Goal: Task Accomplishment & Management: Use online tool/utility

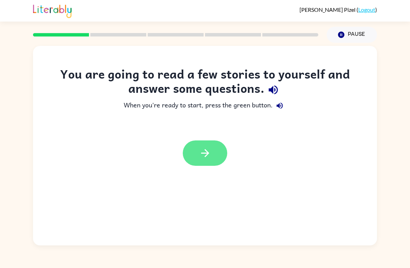
click at [202, 158] on icon "button" at bounding box center [205, 153] width 12 height 12
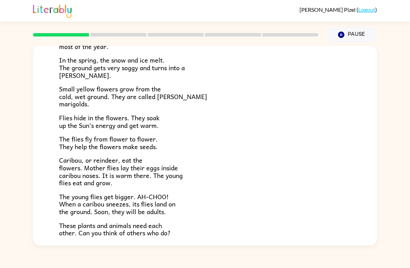
scroll to position [84, 0]
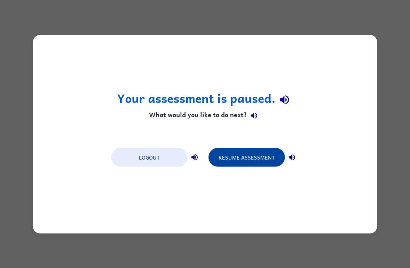
click at [264, 162] on button "Resume Assessment" at bounding box center [246, 157] width 76 height 19
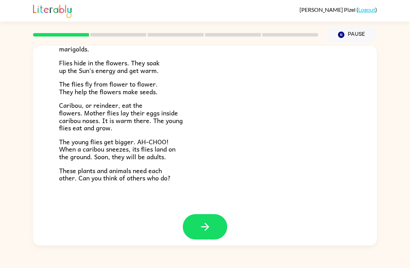
scroll to position [137, 0]
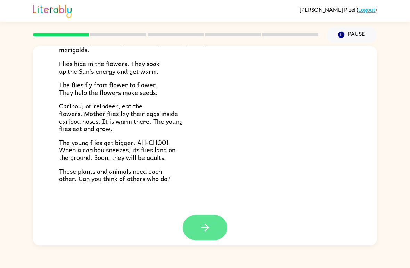
click at [222, 220] on button "button" at bounding box center [205, 227] width 44 height 25
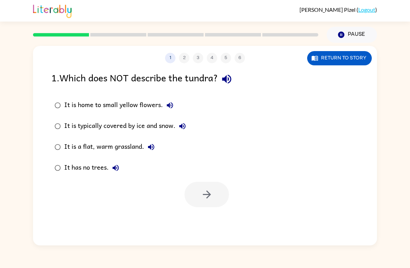
scroll to position [0, 0]
click at [211, 188] on button "button" at bounding box center [206, 194] width 44 height 25
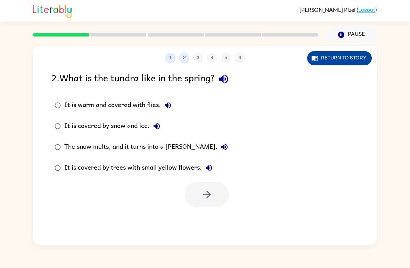
click at [341, 58] on button "Return to story" at bounding box center [339, 58] width 65 height 14
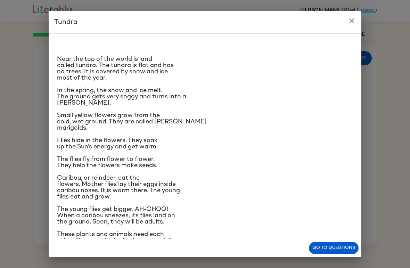
click at [349, 20] on icon "close" at bounding box center [351, 21] width 8 height 8
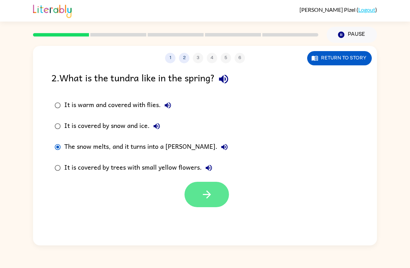
click at [210, 192] on icon "button" at bounding box center [207, 194] width 12 height 12
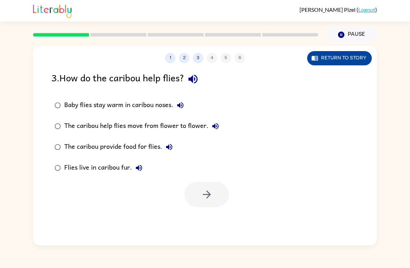
click at [347, 60] on button "Return to story" at bounding box center [339, 58] width 65 height 14
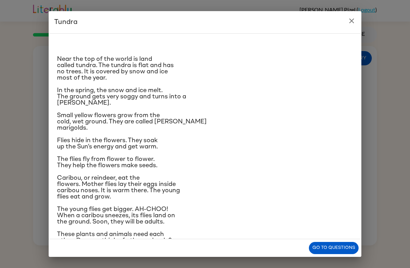
click at [369, 134] on div "Tundra Near the top of the world is land called tundra. The tundra is flat and …" at bounding box center [205, 134] width 410 height 268
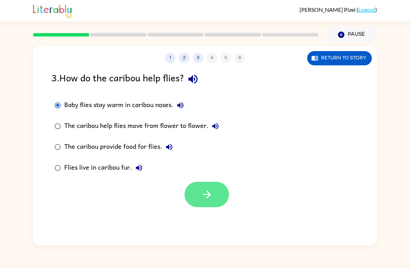
click at [209, 200] on icon "button" at bounding box center [207, 194] width 12 height 12
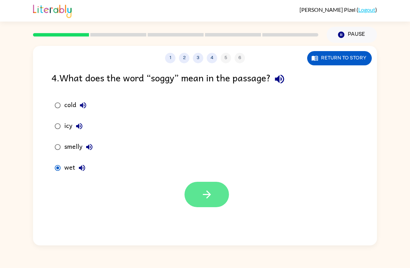
click at [219, 198] on button "button" at bounding box center [206, 194] width 44 height 25
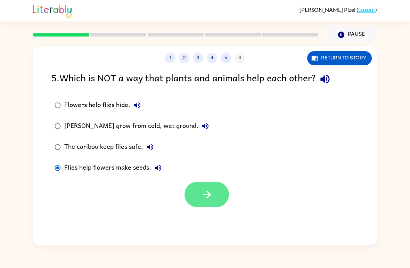
click at [211, 197] on icon "button" at bounding box center [207, 194] width 12 height 12
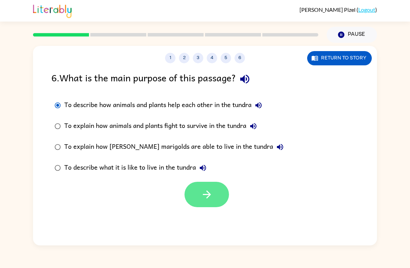
click at [205, 191] on icon "button" at bounding box center [207, 194] width 12 height 12
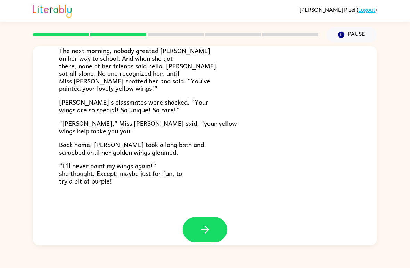
scroll to position [186, 0]
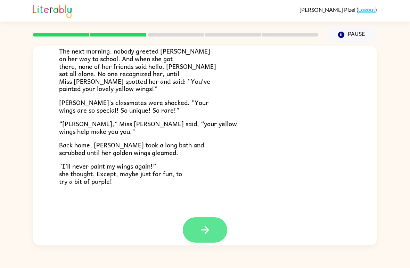
click at [208, 224] on icon "button" at bounding box center [205, 230] width 12 height 12
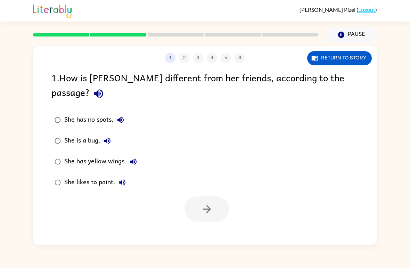
click at [49, 151] on label "She has yellow wings." at bounding box center [96, 161] width 96 height 21
click at [203, 203] on icon "button" at bounding box center [207, 209] width 12 height 12
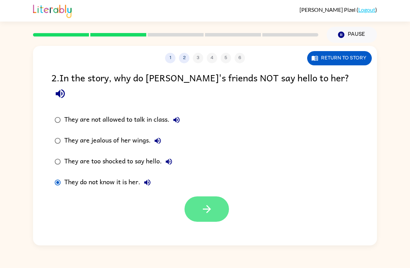
click at [197, 196] on button "button" at bounding box center [206, 208] width 44 height 25
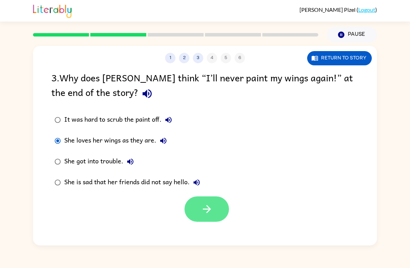
click at [197, 209] on button "button" at bounding box center [206, 208] width 44 height 25
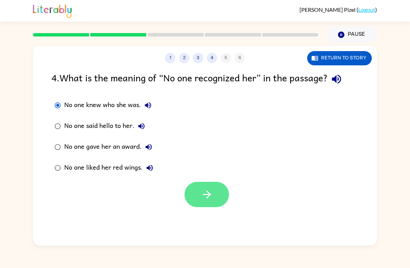
click at [195, 194] on button "button" at bounding box center [206, 194] width 44 height 25
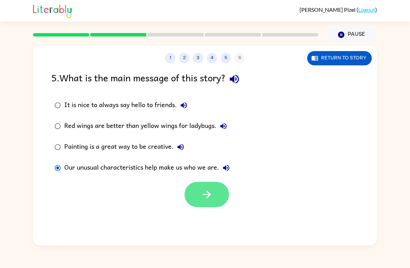
click at [206, 198] on icon "button" at bounding box center [207, 194] width 12 height 12
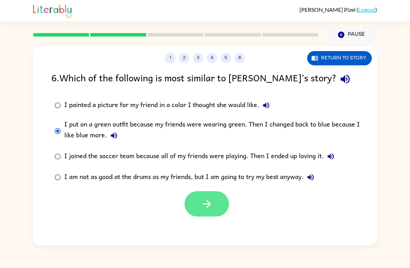
click at [197, 211] on button "button" at bounding box center [206, 203] width 44 height 25
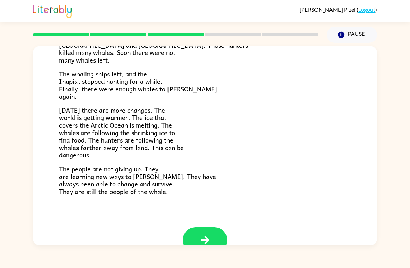
scroll to position [219, 0]
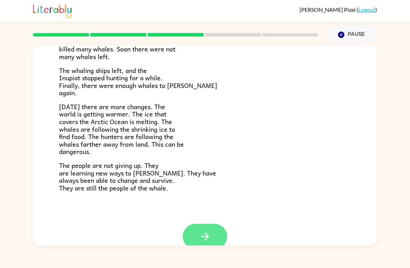
click at [200, 232] on icon "button" at bounding box center [205, 236] width 12 height 12
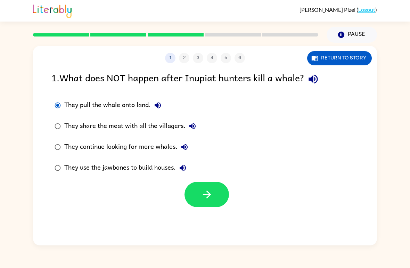
click at [215, 211] on div "1 2 3 4 5 6 Return to story 1 . What does NOT happen after Inupiat hunters kill…" at bounding box center [205, 145] width 344 height 199
click at [197, 200] on button "button" at bounding box center [206, 194] width 44 height 25
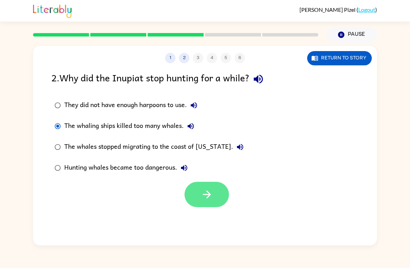
click at [209, 192] on icon "button" at bounding box center [207, 194] width 12 height 12
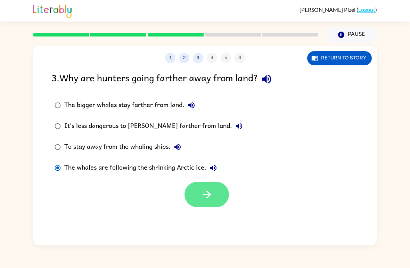
click at [213, 190] on icon "button" at bounding box center [207, 194] width 12 height 12
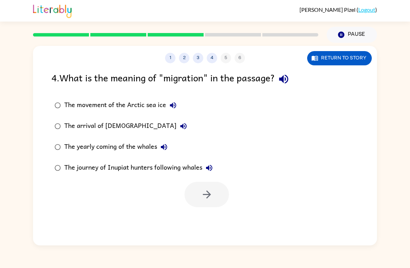
click at [149, 107] on div "The movement of the Arctic sea ice" at bounding box center [122, 105] width 116 height 14
click at [209, 201] on button "button" at bounding box center [206, 194] width 44 height 25
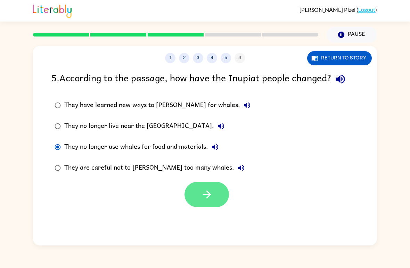
click at [212, 196] on icon "button" at bounding box center [207, 194] width 12 height 12
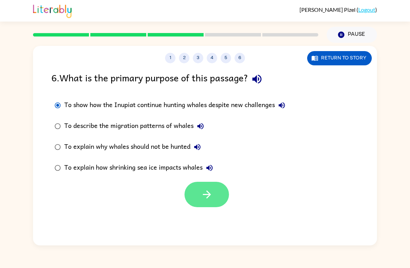
click at [213, 199] on button "button" at bounding box center [206, 194] width 44 height 25
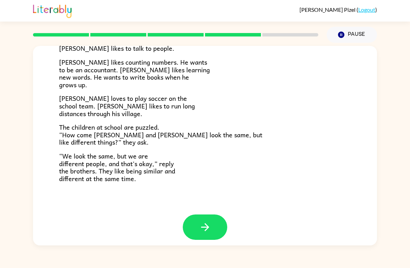
scroll to position [144, 0]
click at [208, 229] on button "button" at bounding box center [205, 227] width 44 height 25
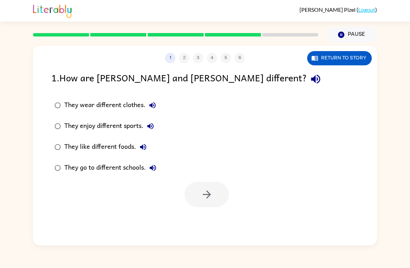
scroll to position [0, 0]
click at [213, 196] on button "button" at bounding box center [206, 194] width 44 height 25
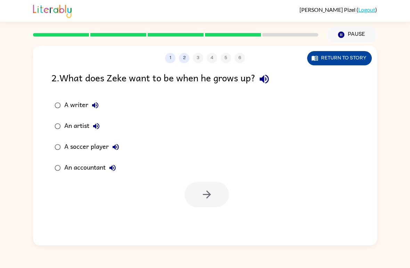
click at [355, 63] on button "Return to story" at bounding box center [339, 58] width 65 height 14
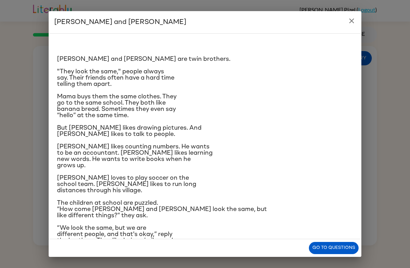
click at [350, 25] on button "close" at bounding box center [352, 21] width 14 height 14
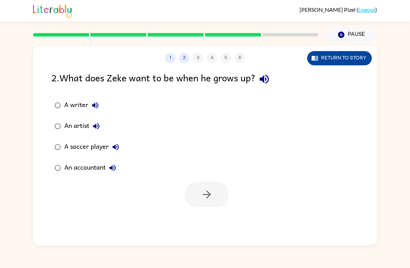
click at [349, 62] on button "Return to story" at bounding box center [339, 58] width 65 height 14
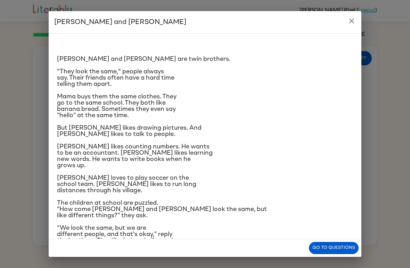
click at [379, 132] on div "[PERSON_NAME] and [PERSON_NAME] and [PERSON_NAME] are twin brothers. "They look…" at bounding box center [205, 134] width 410 height 268
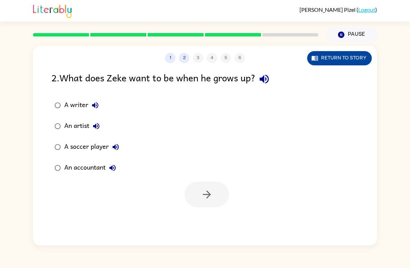
click at [346, 53] on button "Return to story" at bounding box center [339, 58] width 65 height 14
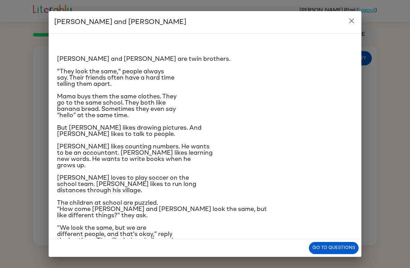
click at [376, 134] on div "[PERSON_NAME] and [PERSON_NAME] and [PERSON_NAME] are twin brothers. "They look…" at bounding box center [205, 134] width 410 height 268
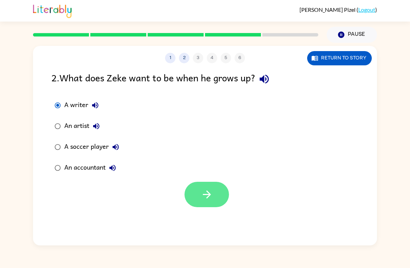
click at [220, 205] on button "button" at bounding box center [206, 194] width 44 height 25
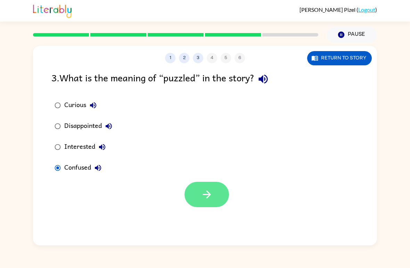
click at [186, 188] on button "button" at bounding box center [206, 194] width 44 height 25
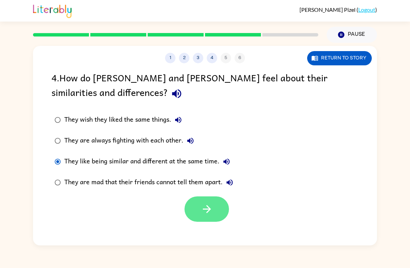
click at [207, 213] on icon "button" at bounding box center [207, 209] width 8 height 8
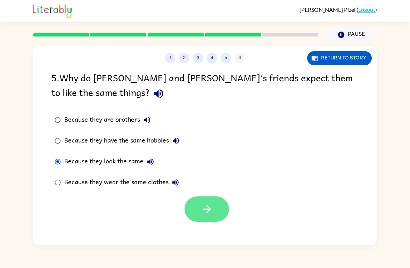
click at [214, 219] on button "button" at bounding box center [206, 208] width 44 height 25
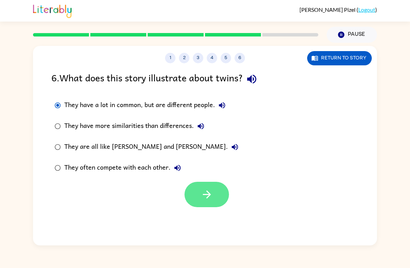
click at [204, 196] on icon "button" at bounding box center [207, 194] width 12 height 12
